Goal: Information Seeking & Learning: Learn about a topic

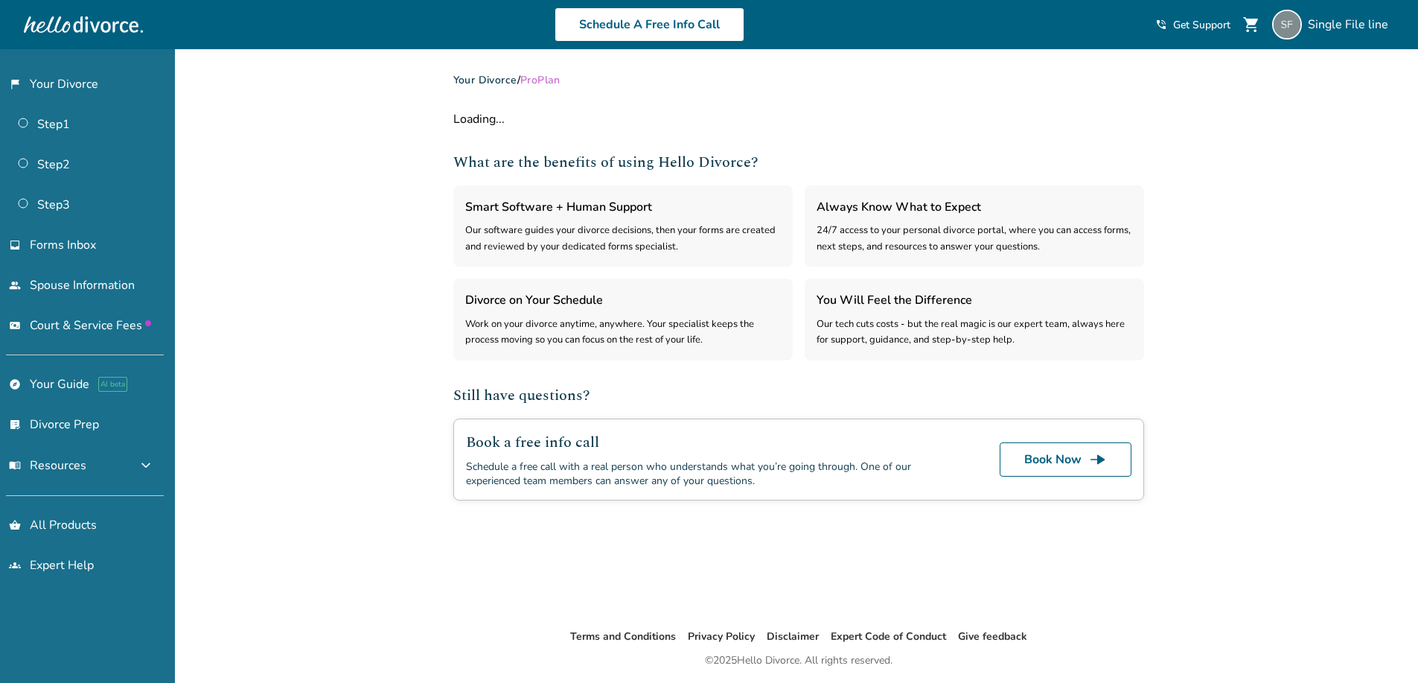
select select "***"
